Goal: Information Seeking & Learning: Learn about a topic

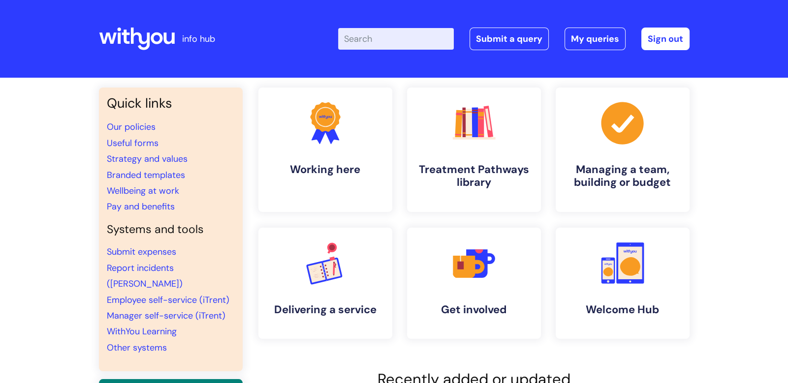
click at [404, 39] on input "Enter your search term here..." at bounding box center [396, 39] width 116 height 22
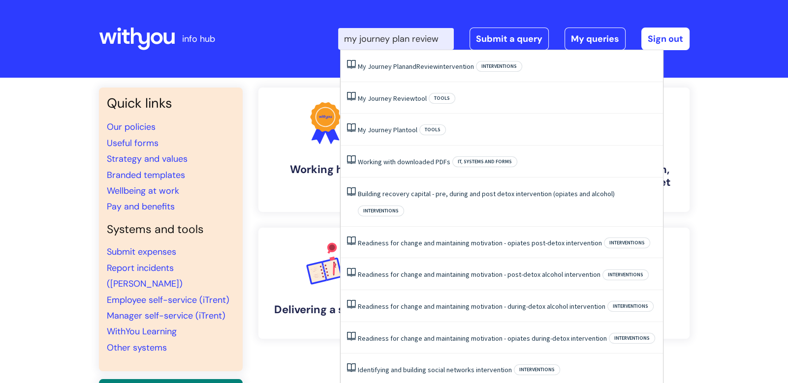
type input "my journey plan review"
click button "Search" at bounding box center [0, 0] width 0 height 0
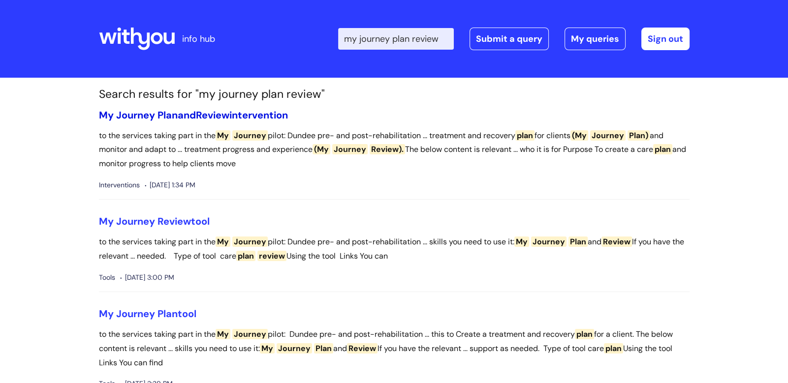
click at [171, 111] on span "Plan" at bounding box center [167, 115] width 20 height 13
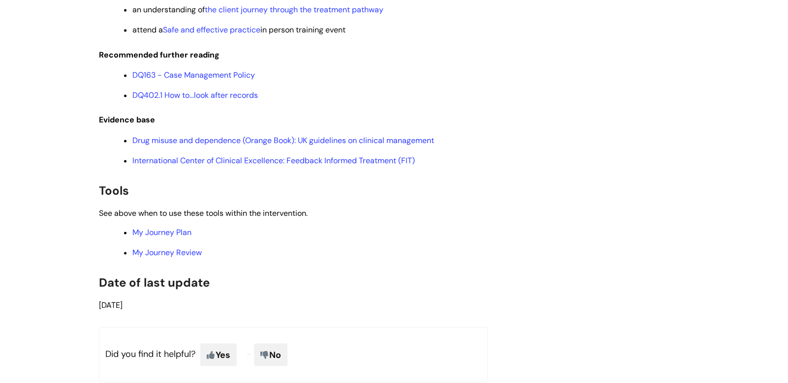
scroll to position [2166, 0]
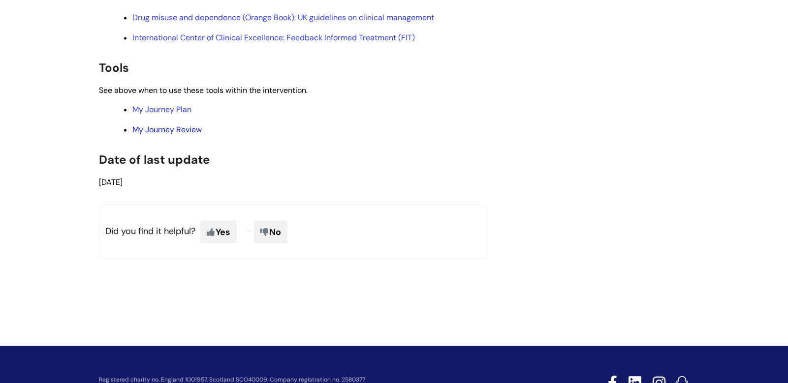
click at [132, 135] on link "My Journey Review" at bounding box center [166, 129] width 69 height 10
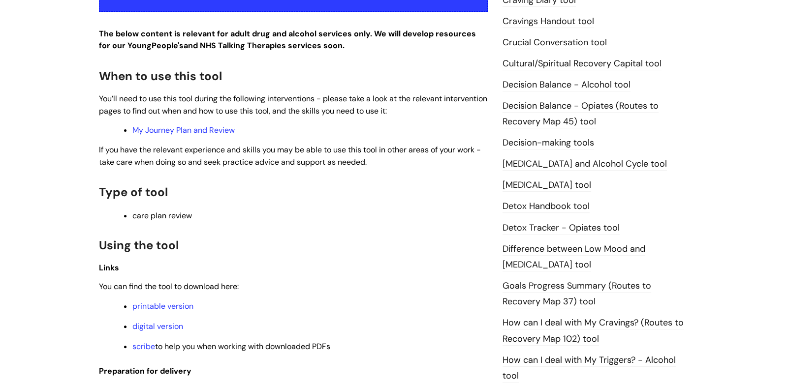
scroll to position [592, 0]
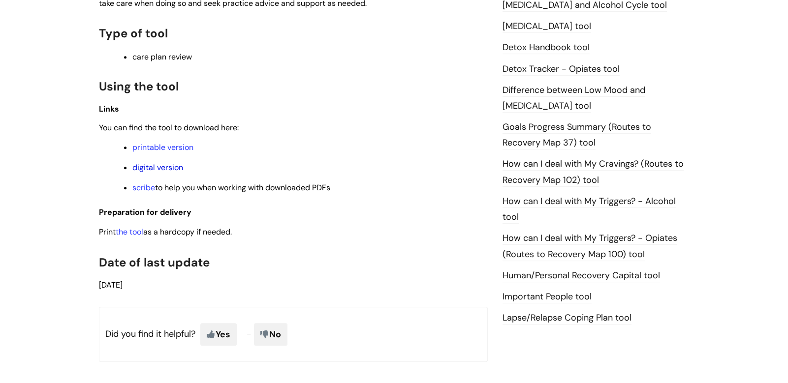
click at [171, 169] on link "digital version" at bounding box center [157, 167] width 51 height 10
